Goal: Obtain resource: Obtain resource

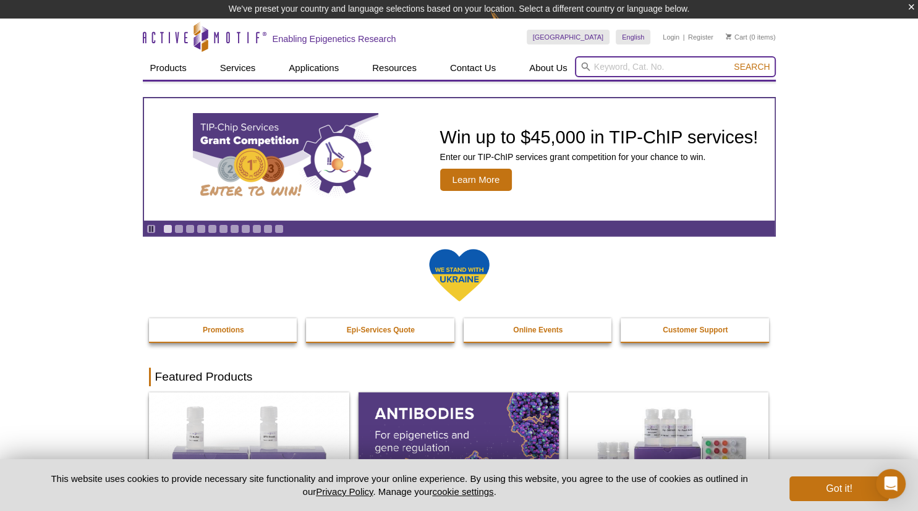
click at [678, 72] on input "search" at bounding box center [675, 66] width 201 height 21
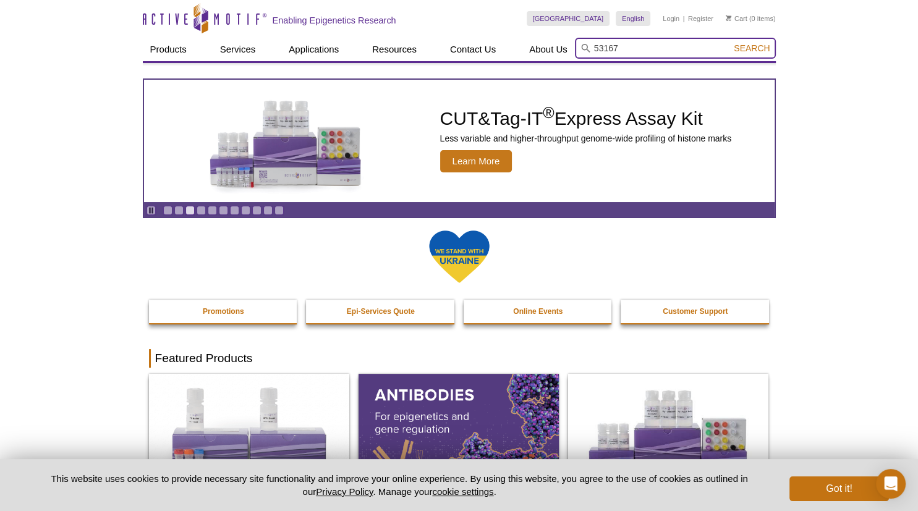
type input "53167"
click at [730, 43] on button "Search" at bounding box center [751, 48] width 43 height 11
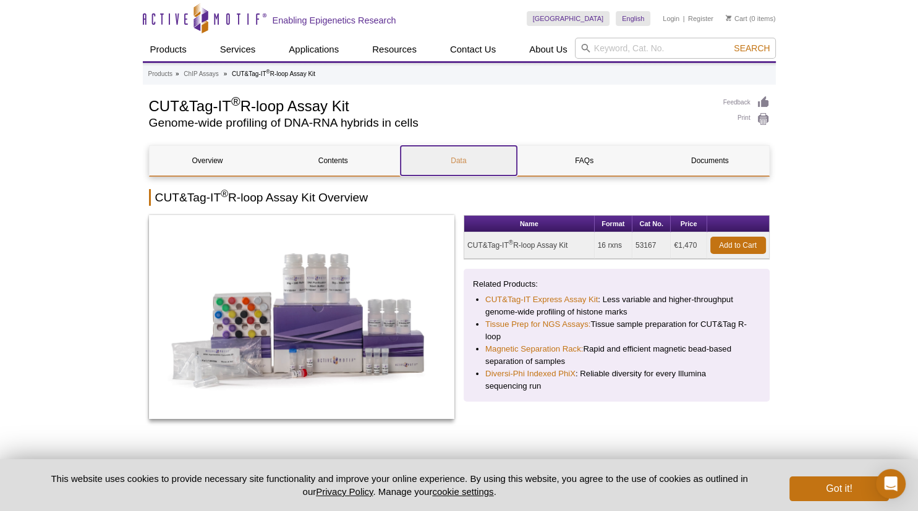
click at [456, 165] on link "Data" at bounding box center [459, 161] width 116 height 30
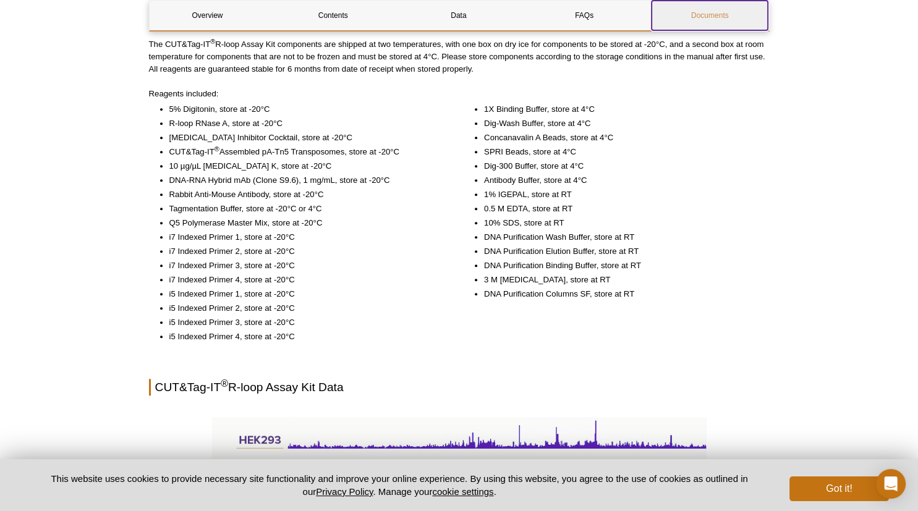
click at [701, 24] on link "Documents" at bounding box center [710, 16] width 116 height 30
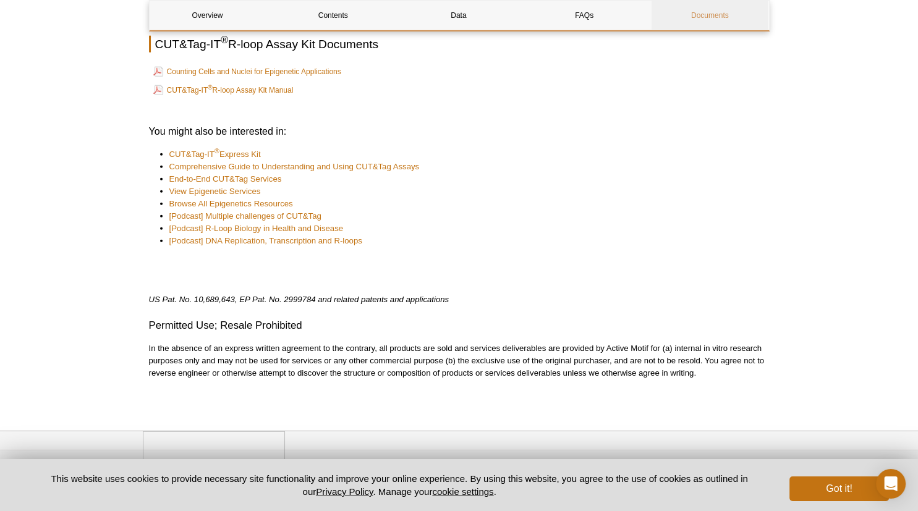
scroll to position [3089, 0]
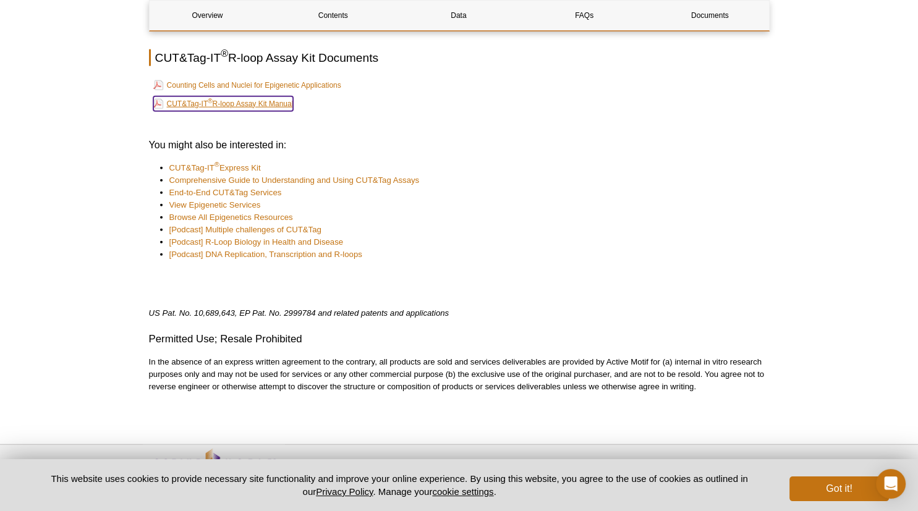
click at [260, 100] on link "CUT&Tag-IT ® R-loop Assay Kit Manual" at bounding box center [223, 103] width 140 height 15
